Goal: Task Accomplishment & Management: Use online tool/utility

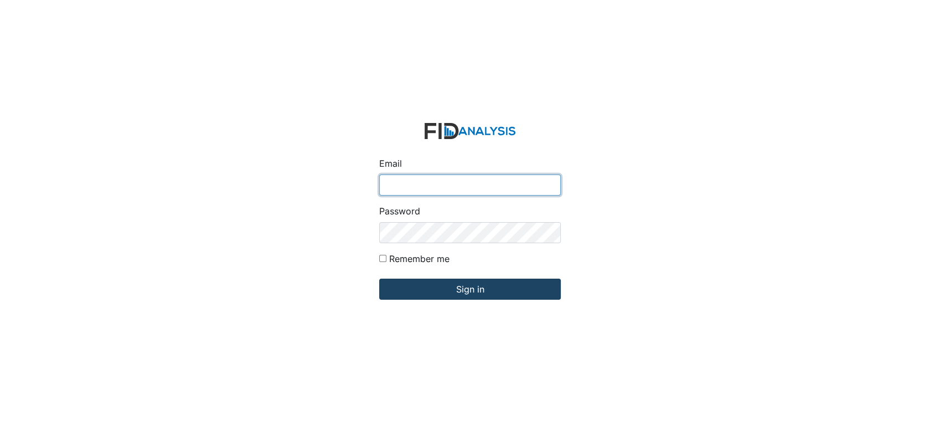
type input "[EMAIL_ADDRESS][DOMAIN_NAME]"
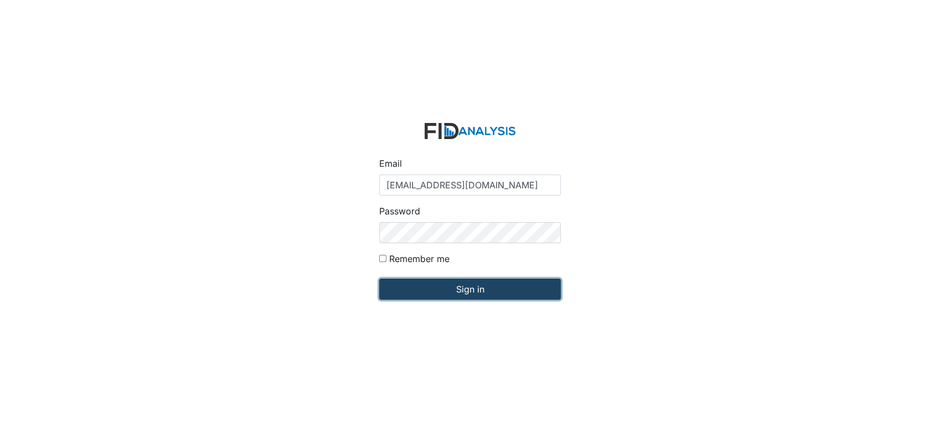
click at [490, 283] on input "Sign in" at bounding box center [470, 288] width 182 height 21
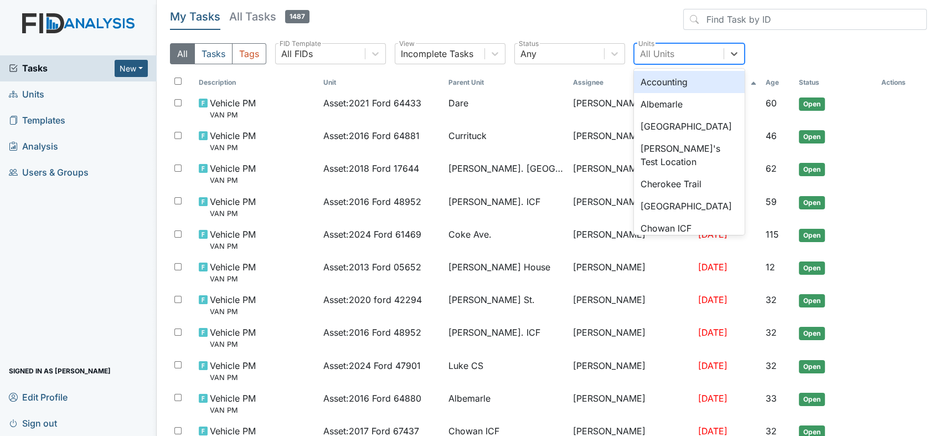
click at [693, 49] on div "All Units" at bounding box center [678, 54] width 89 height 20
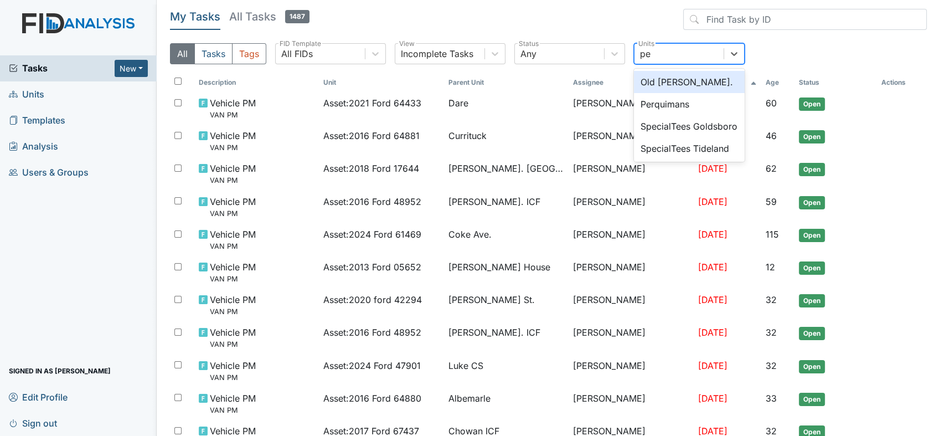
type input "per"
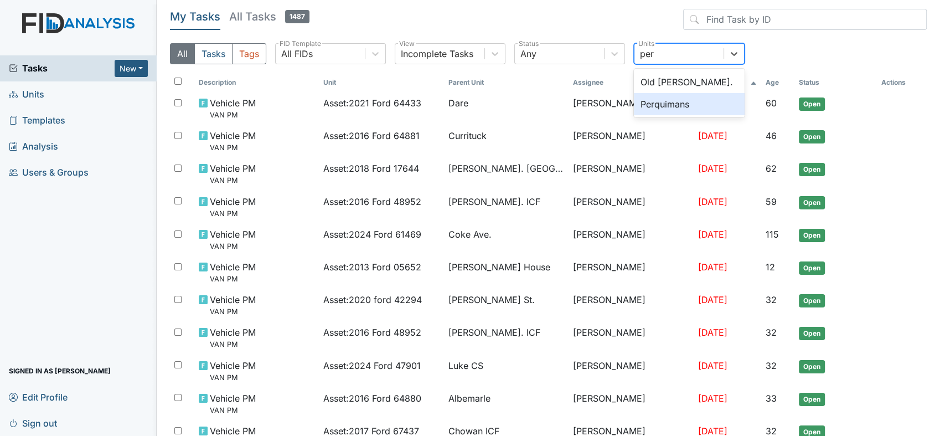
click at [678, 104] on div "Perquimans" at bounding box center [689, 104] width 111 height 22
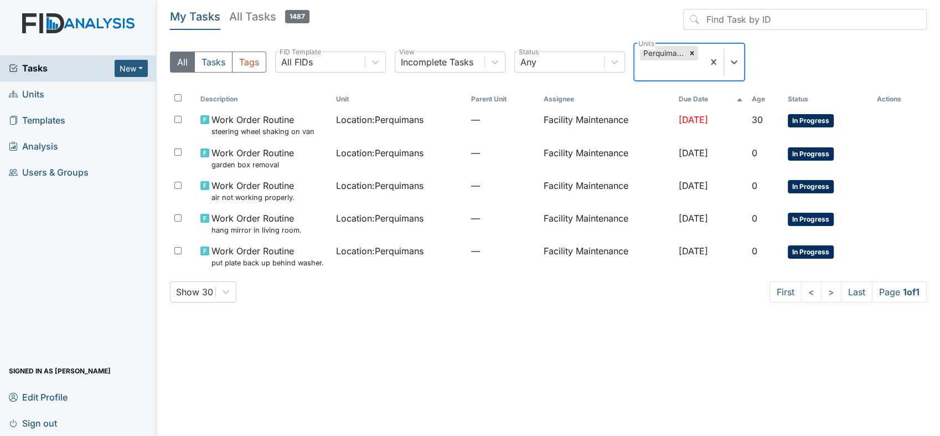
click at [678, 104] on th "Due Date" at bounding box center [710, 99] width 73 height 19
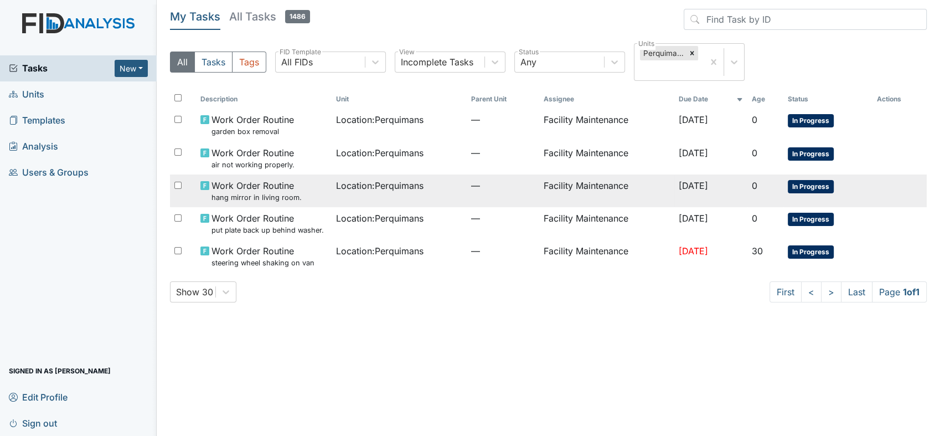
click at [266, 188] on span "Work Order Routine hang mirror in living room." at bounding box center [256, 191] width 90 height 24
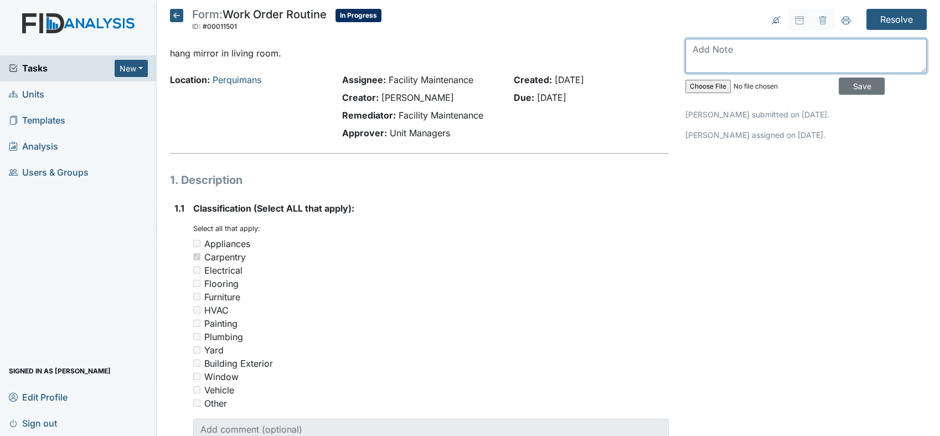
click at [709, 50] on textarea at bounding box center [805, 56] width 241 height 34
type textarea "mirror in living room hang on wall"
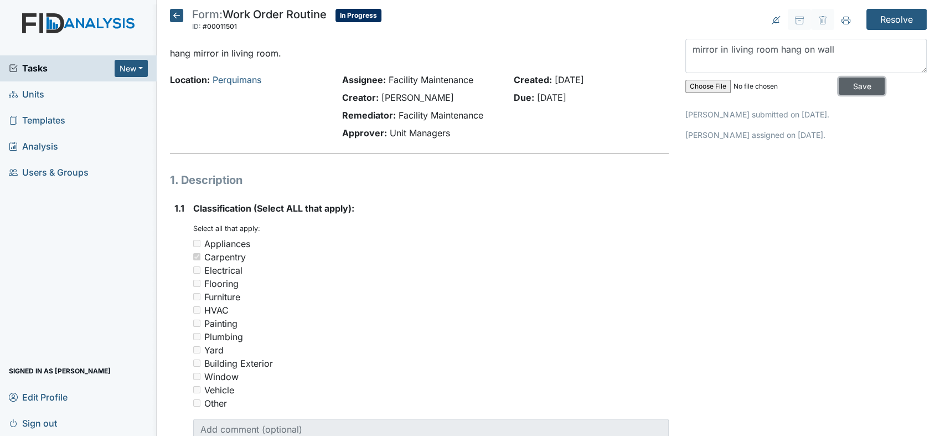
click at [850, 79] on input "Save" at bounding box center [862, 85] width 46 height 17
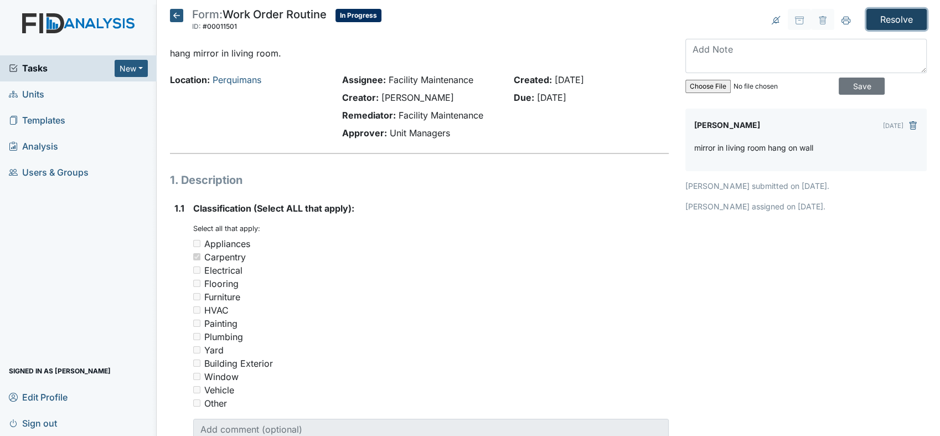
click at [872, 13] on input "Resolve" at bounding box center [896, 19] width 60 height 21
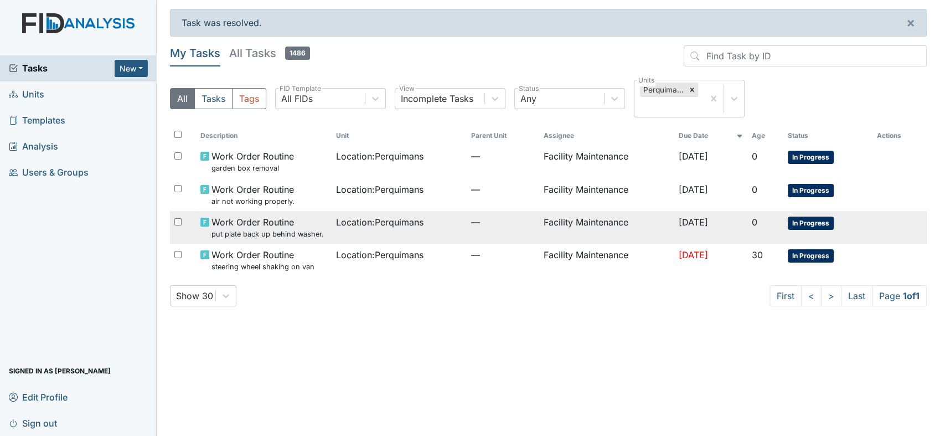
click at [280, 219] on span "Work Order Routine put plate back up behind washer." at bounding box center [267, 227] width 112 height 24
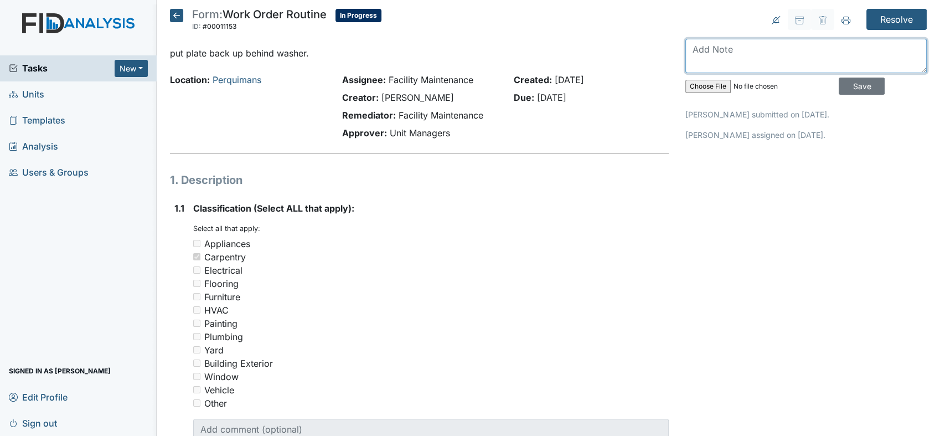
click at [701, 49] on textarea at bounding box center [805, 56] width 241 height 34
type textarea "plate behind washer is back up"
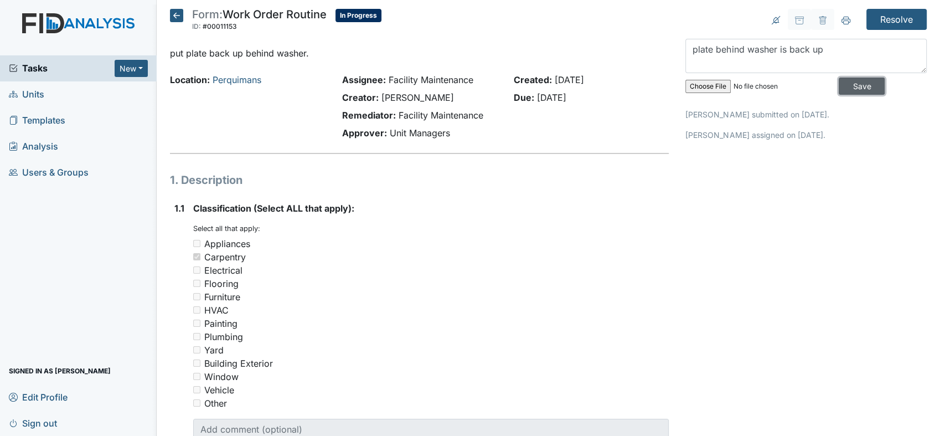
click at [839, 81] on input "Save" at bounding box center [862, 85] width 46 height 17
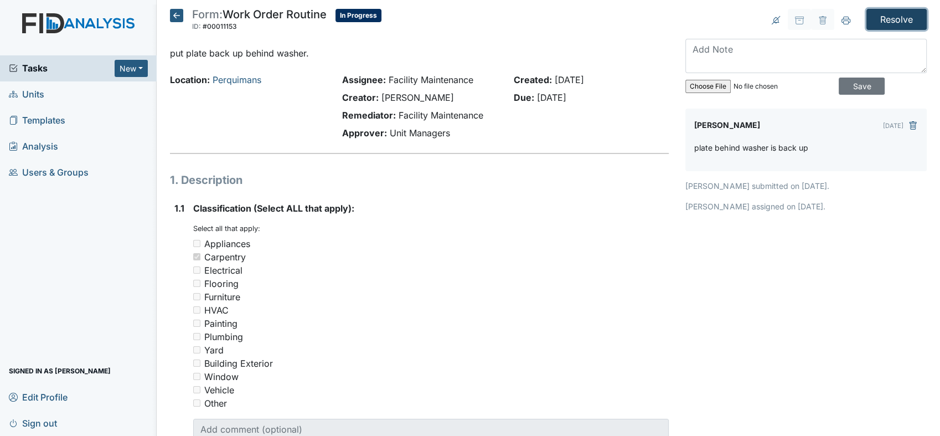
click at [872, 11] on input "Resolve" at bounding box center [896, 19] width 60 height 21
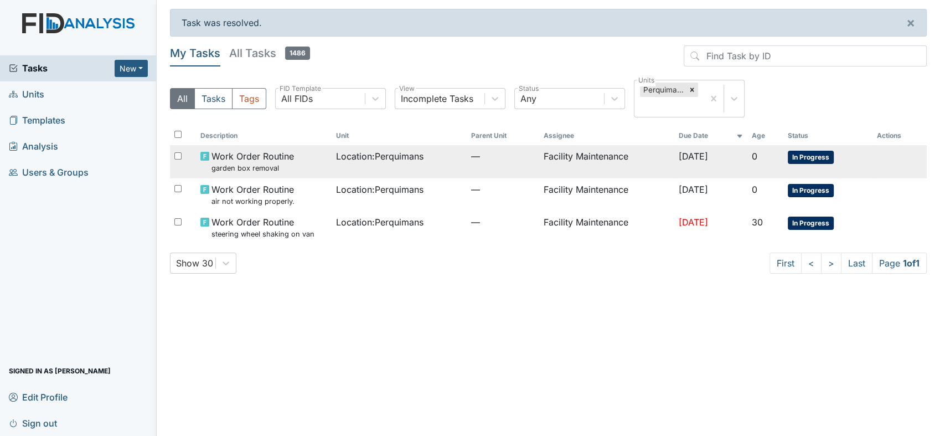
click at [363, 155] on span "Location : Perquimans" at bounding box center [379, 155] width 87 height 13
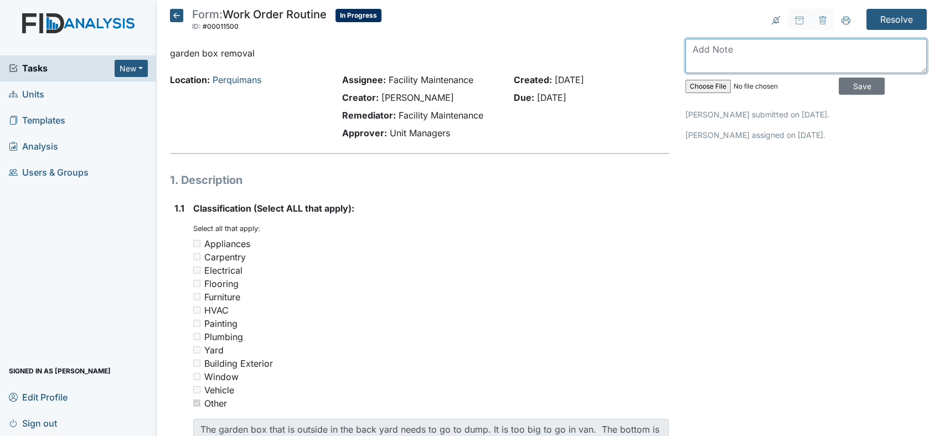
click at [701, 45] on textarea at bounding box center [805, 56] width 241 height 34
type textarea "garden box is removal area"
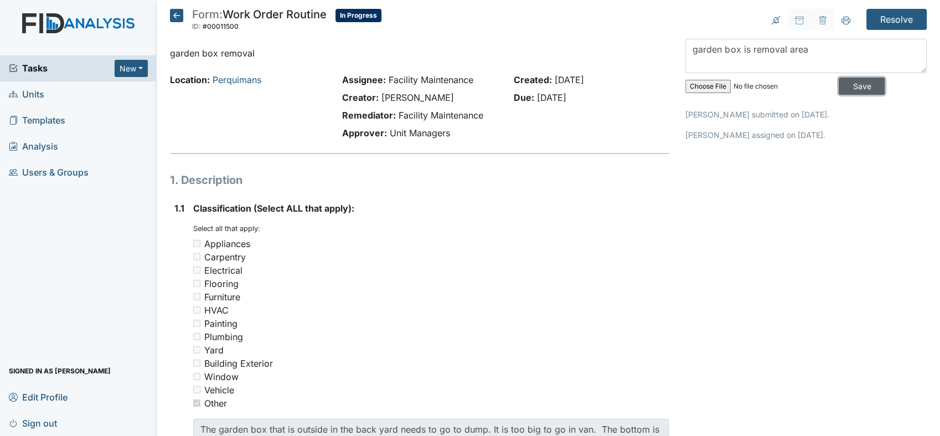
click at [844, 82] on input "Save" at bounding box center [862, 85] width 46 height 17
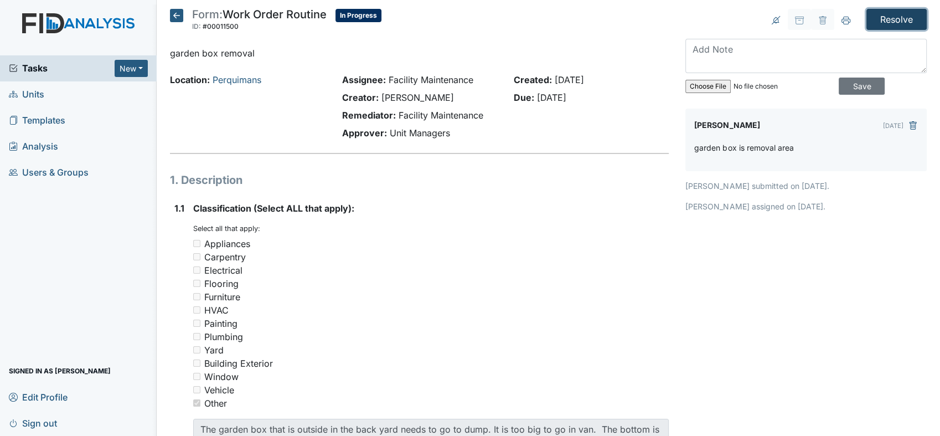
click at [885, 12] on input "Resolve" at bounding box center [896, 19] width 60 height 21
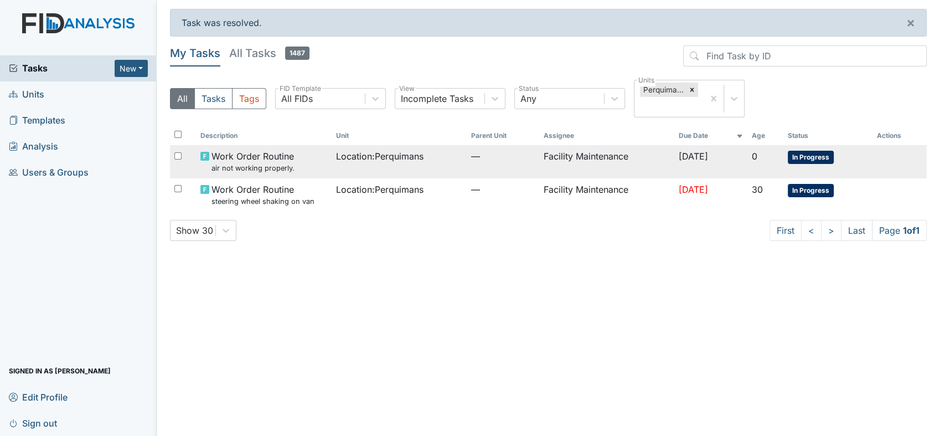
click at [593, 151] on td "Facility Maintenance" at bounding box center [606, 161] width 135 height 33
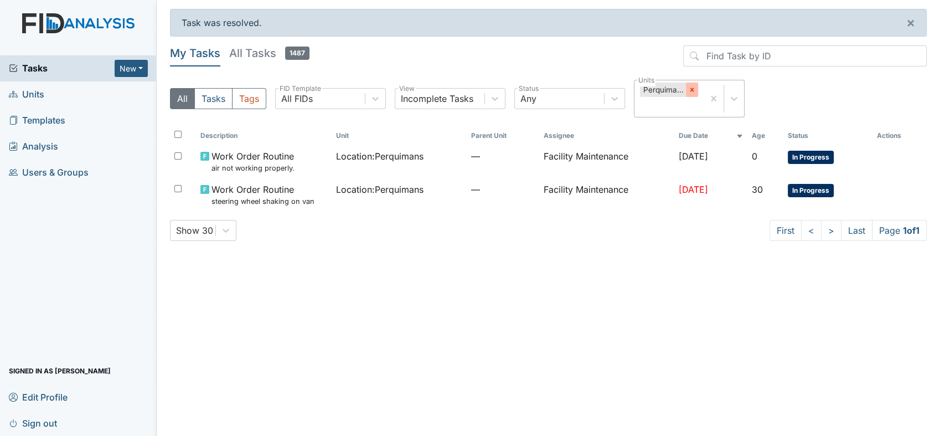
drag, startPoint x: 593, startPoint y: 151, endPoint x: 690, endPoint y: 90, distance: 114.2
click at [690, 90] on icon at bounding box center [692, 90] width 8 height 8
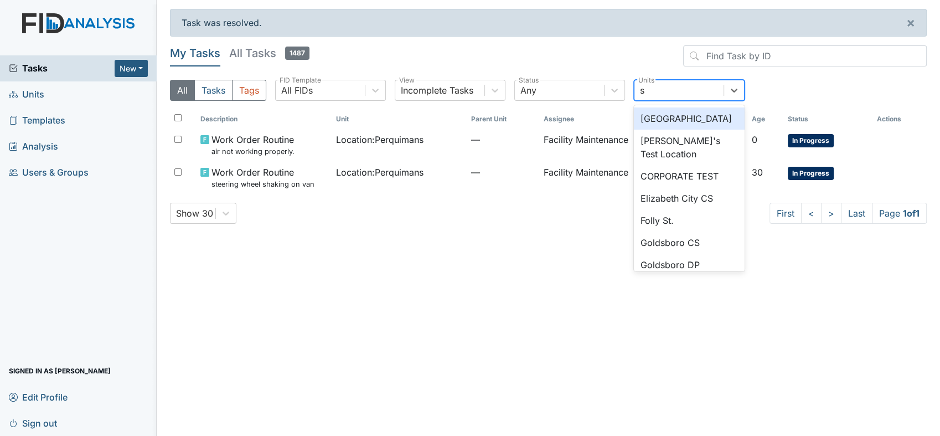
type input "sc"
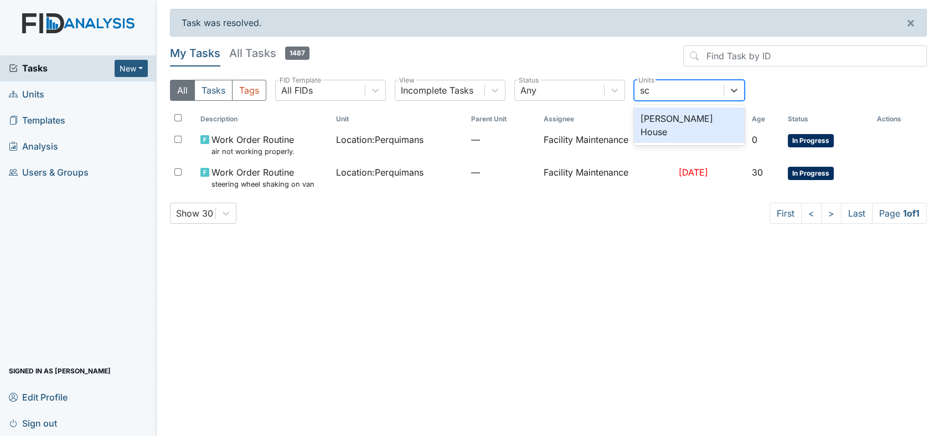
click at [670, 120] on div "[PERSON_NAME] House" at bounding box center [689, 124] width 111 height 35
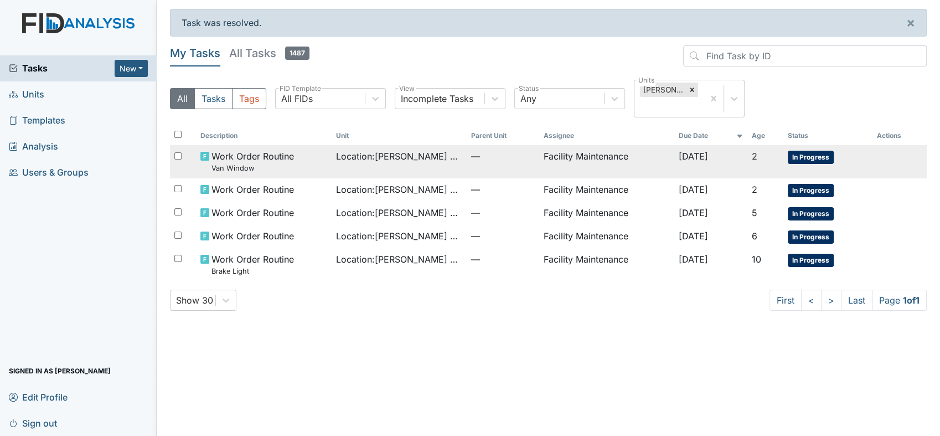
click at [549, 152] on td "Facility Maintenance" at bounding box center [606, 161] width 135 height 33
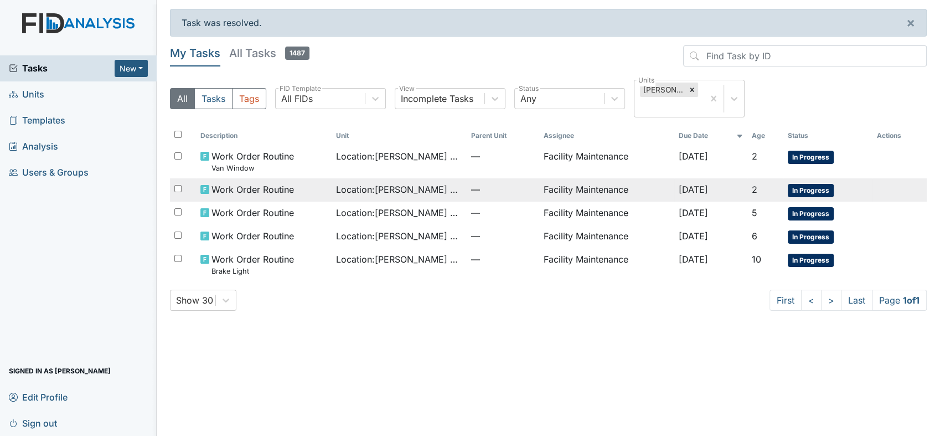
click at [238, 186] on span "Work Order Routine" at bounding box center [252, 189] width 82 height 13
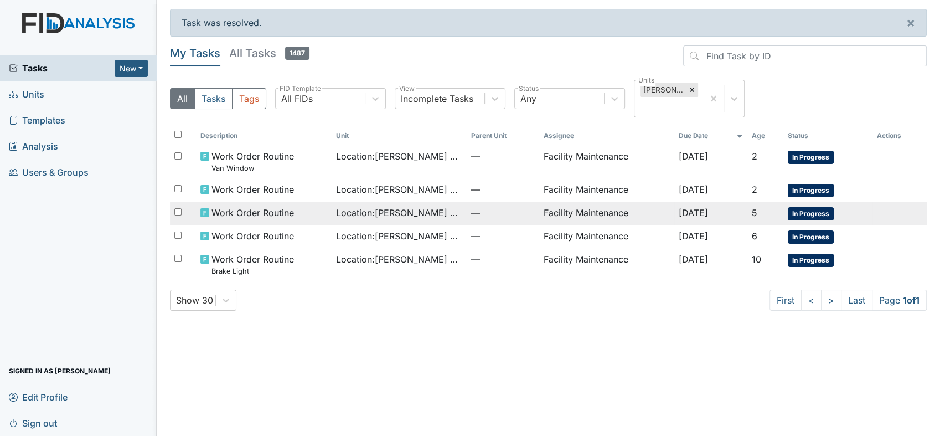
click at [216, 208] on span "Work Order Routine" at bounding box center [252, 212] width 82 height 13
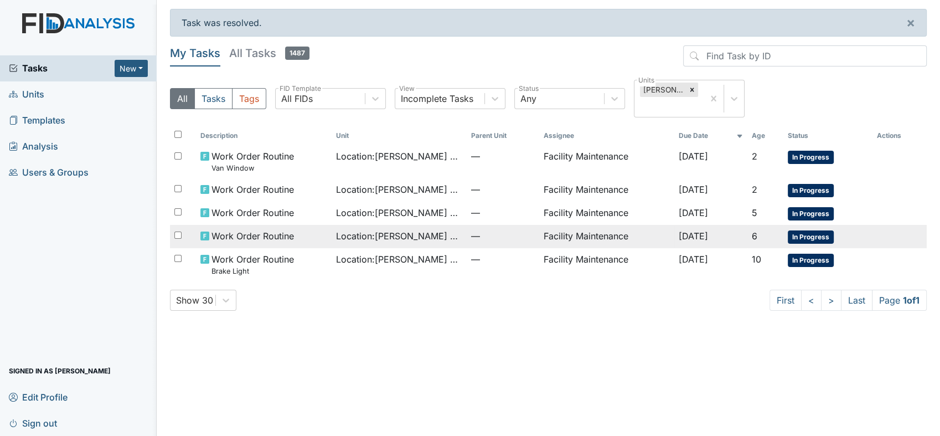
click at [235, 238] on span "Work Order Routine" at bounding box center [252, 235] width 82 height 13
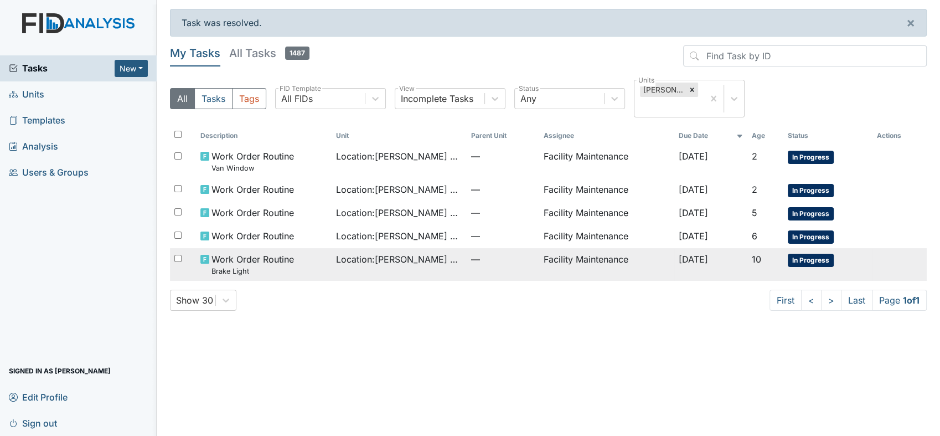
click at [260, 259] on span "Work Order Routine Brake Light" at bounding box center [252, 264] width 82 height 24
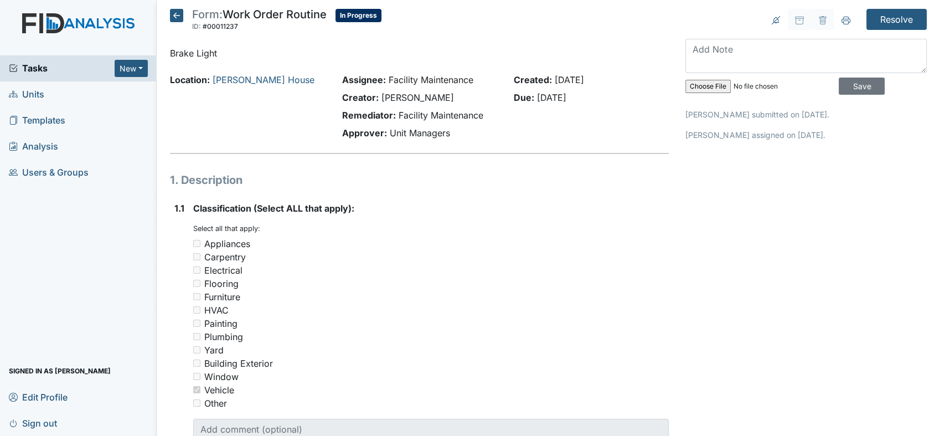
click at [915, 7] on main "Form: Work Order Routine ID: #00011237 In Progress Autosaving... Brake Light Lo…" at bounding box center [548, 218] width 783 height 436
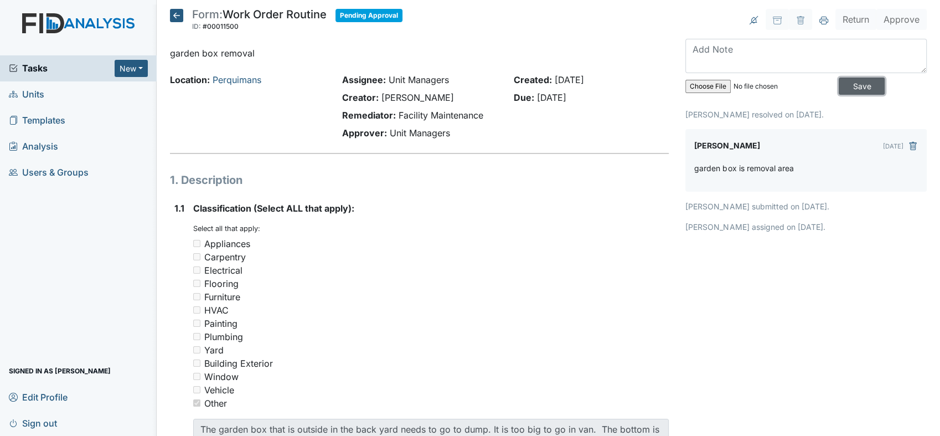
click at [839, 80] on input "Save" at bounding box center [862, 85] width 46 height 17
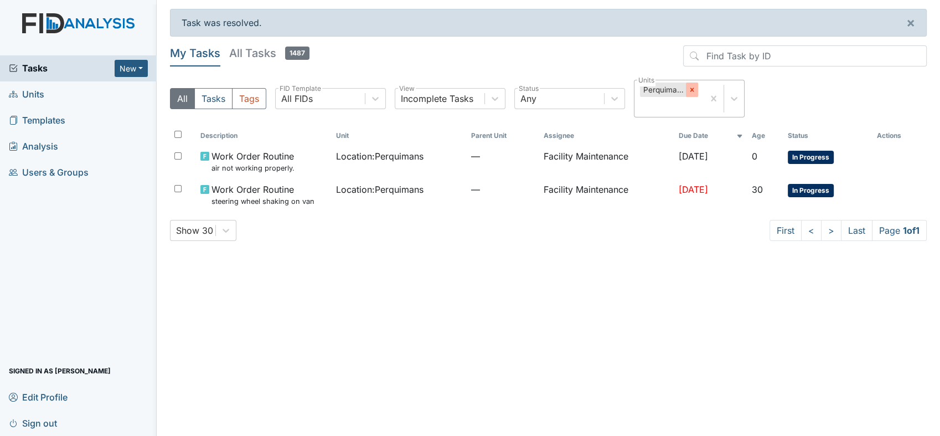
click at [694, 89] on icon at bounding box center [692, 90] width 8 height 8
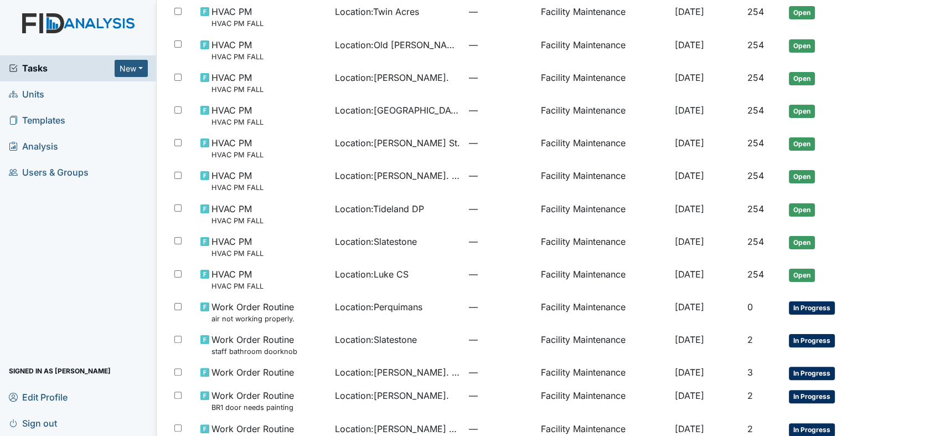
scroll to position [168, 0]
